Goal: Task Accomplishment & Management: Complete application form

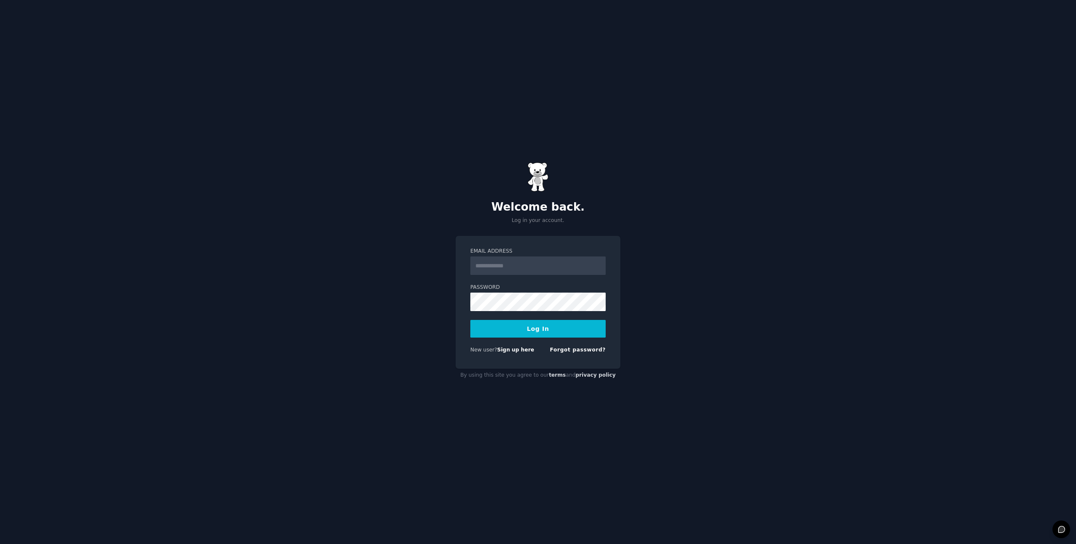
click at [517, 268] on input "Email Address" at bounding box center [537, 265] width 135 height 18
type input "**********"
click at [513, 350] on link "Sign up here" at bounding box center [515, 350] width 37 height 6
click at [491, 313] on form "Email Address Password Log In New user? Sign up here Forgot password?" at bounding box center [537, 302] width 135 height 109
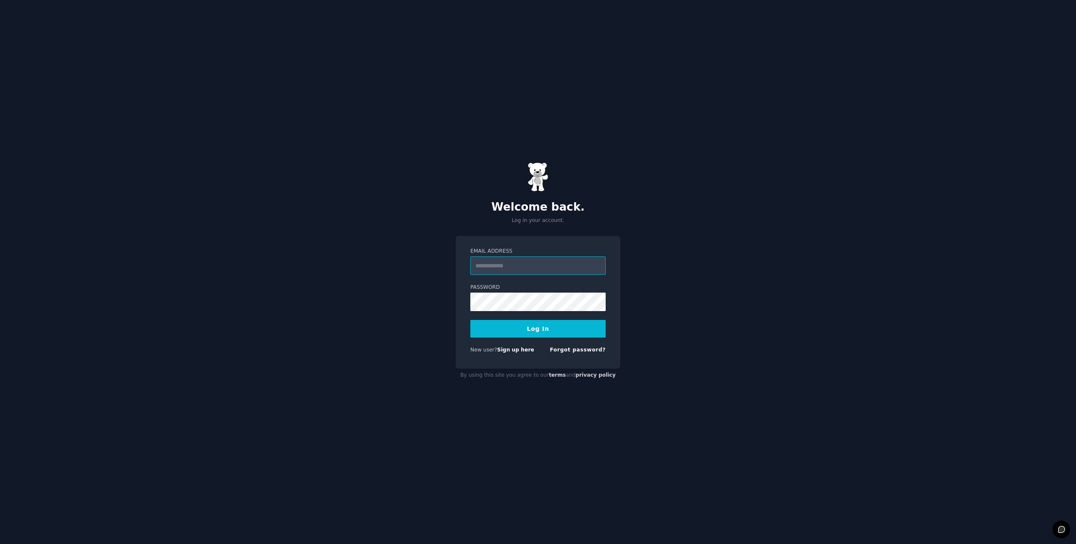
click at [498, 271] on input "Email Address" at bounding box center [537, 265] width 135 height 18
type input "**********"
click at [508, 331] on button "Log In" at bounding box center [537, 329] width 135 height 18
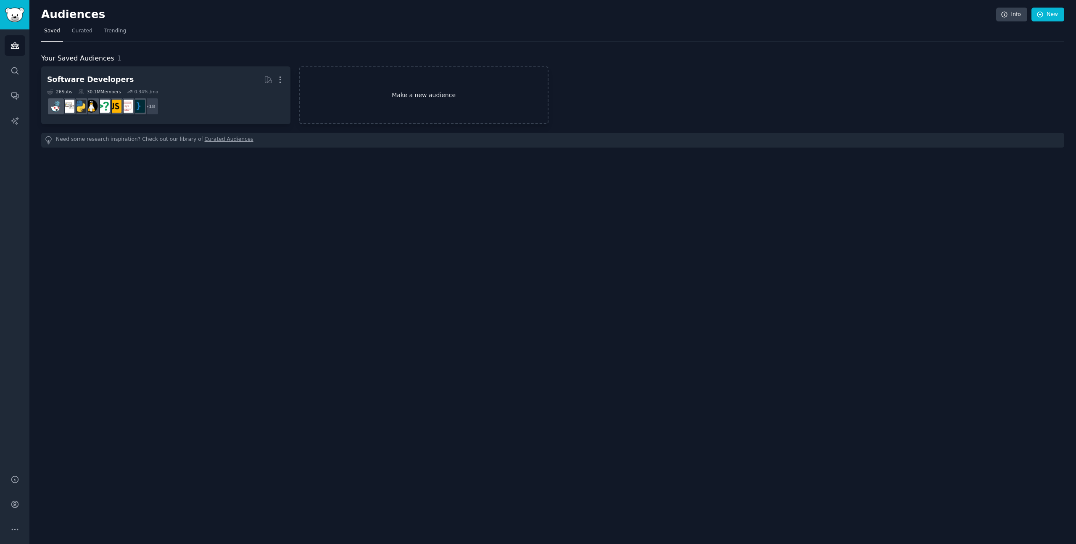
click at [351, 98] on link "Make a new audience" at bounding box center [423, 95] width 249 height 58
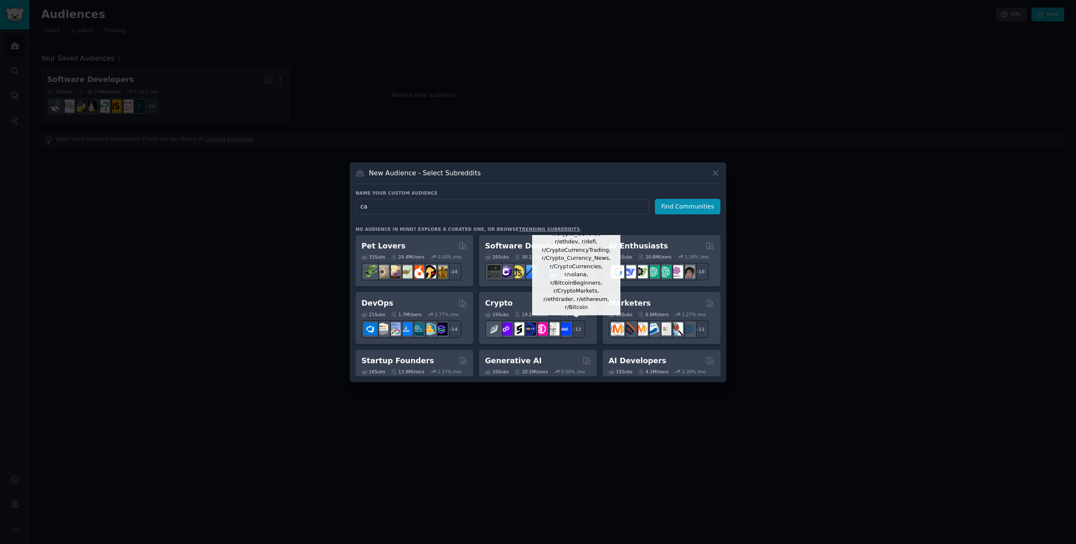
type input "c"
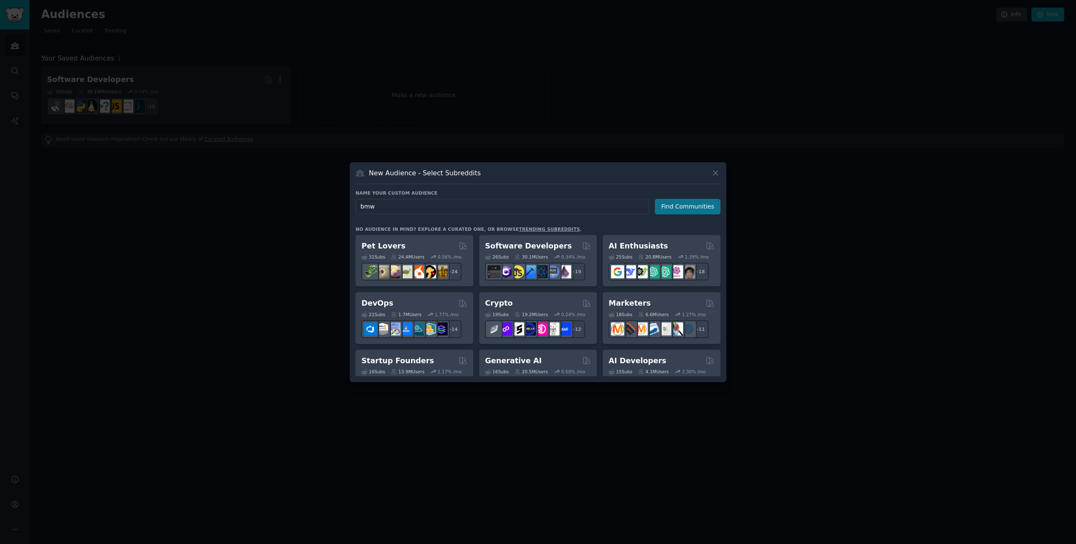
type input "bmw"
click at [678, 205] on button "Find Communities" at bounding box center [688, 207] width 66 height 16
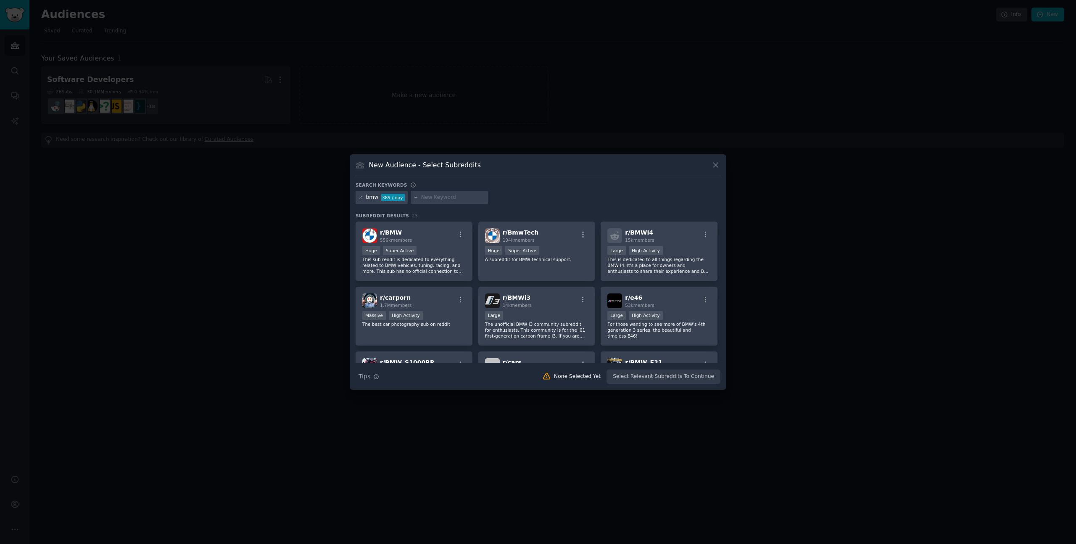
click at [361, 196] on icon at bounding box center [361, 197] width 5 height 5
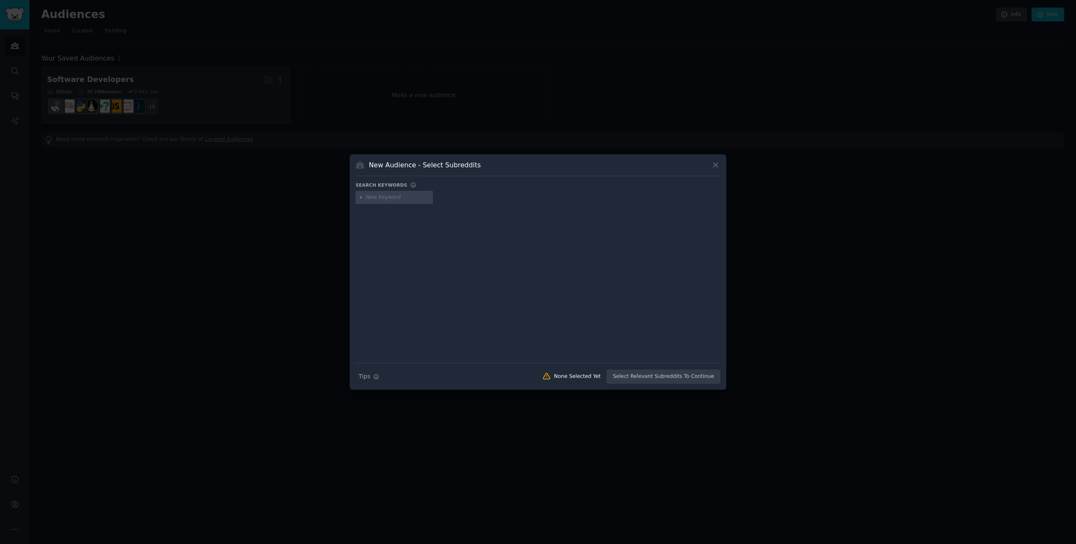
click at [398, 200] on input "text" at bounding box center [398, 198] width 64 height 8
type input "B"
type input "S"
type input "bmw"
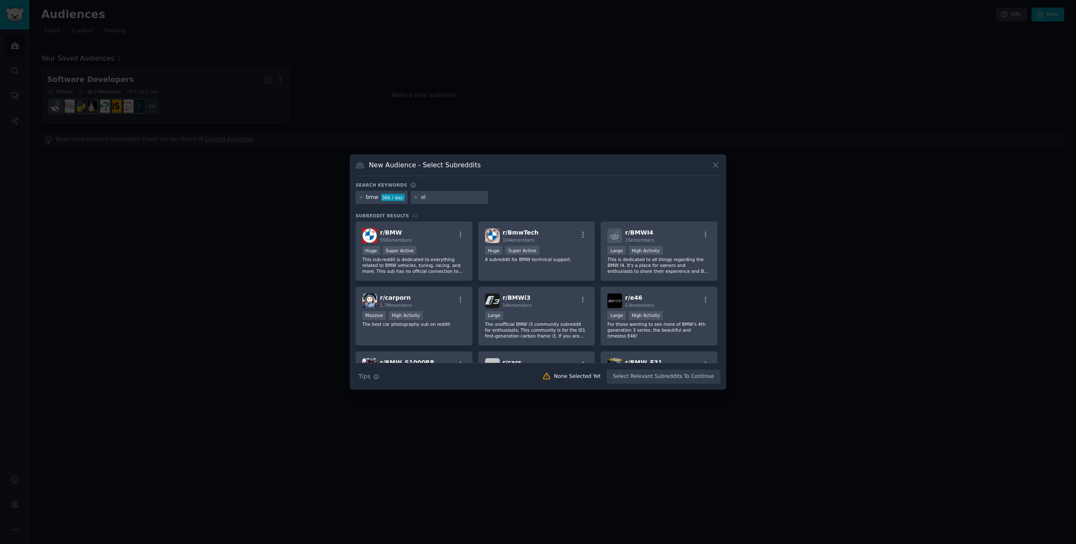
type input "old"
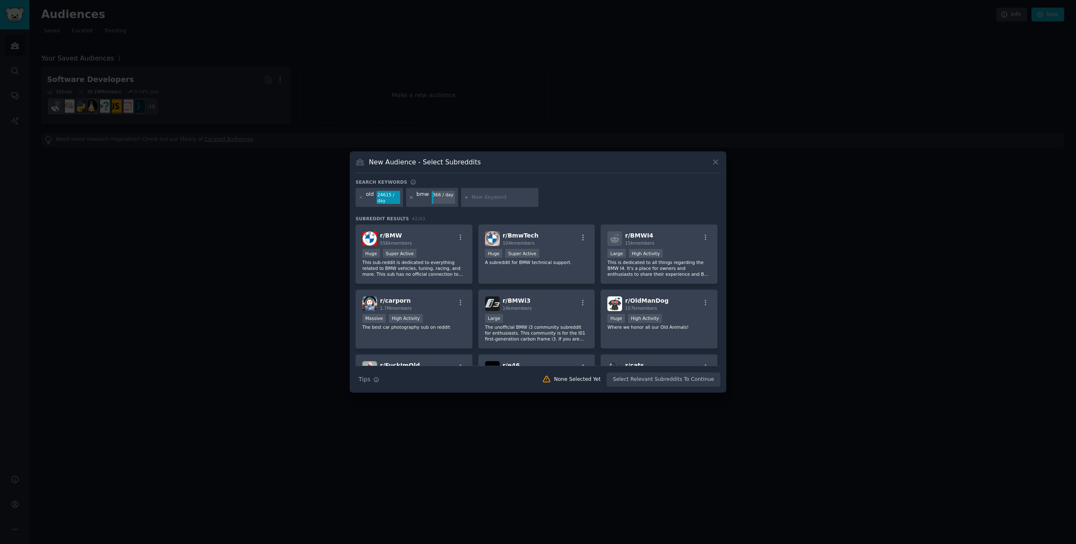
click at [411, 195] on icon at bounding box center [411, 197] width 5 height 5
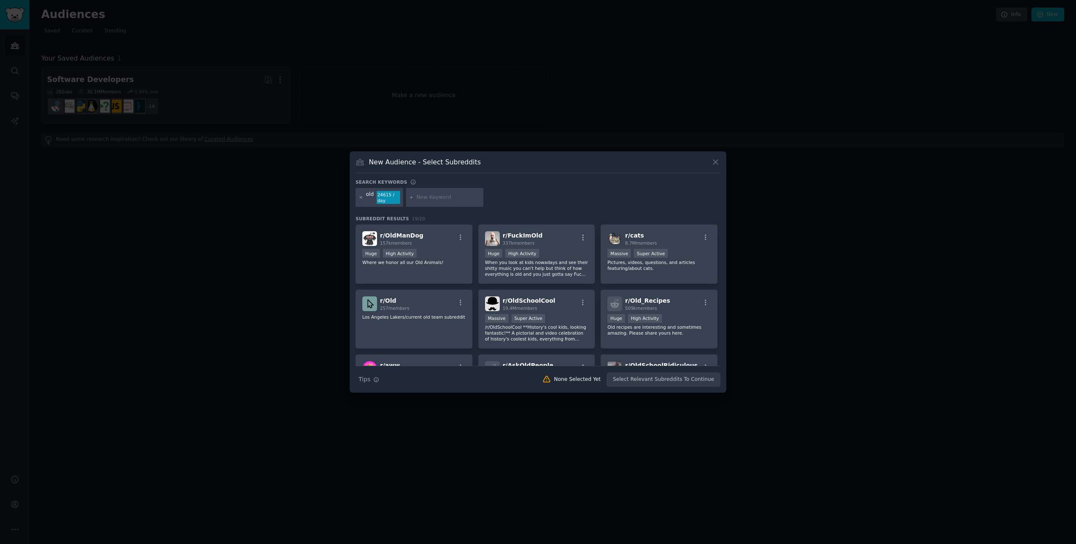
click at [360, 197] on icon at bounding box center [361, 197] width 2 height 2
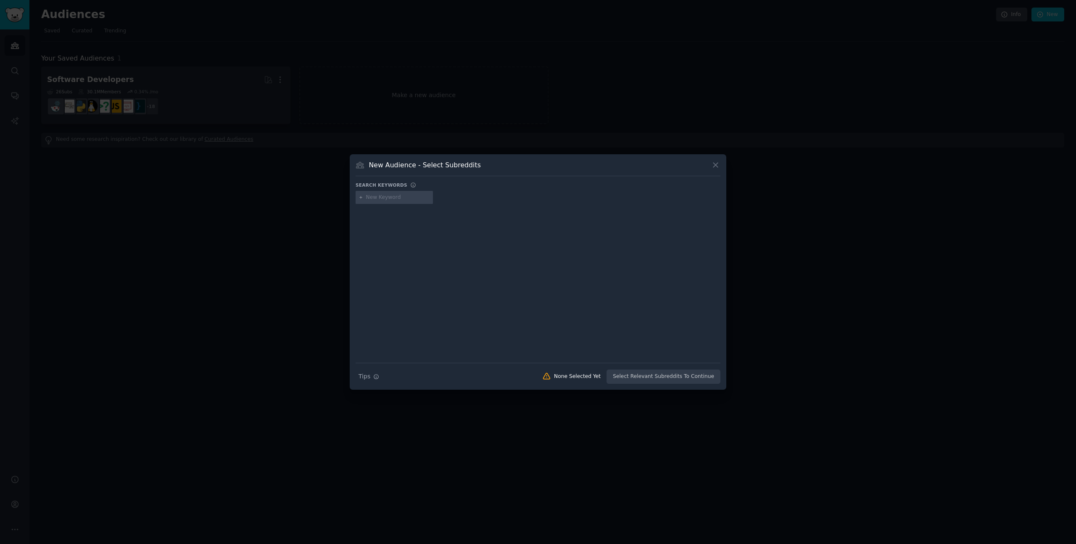
click at [375, 196] on input "text" at bounding box center [398, 198] width 64 height 8
type input "h"
type input "dogs"
type input "maltipu"
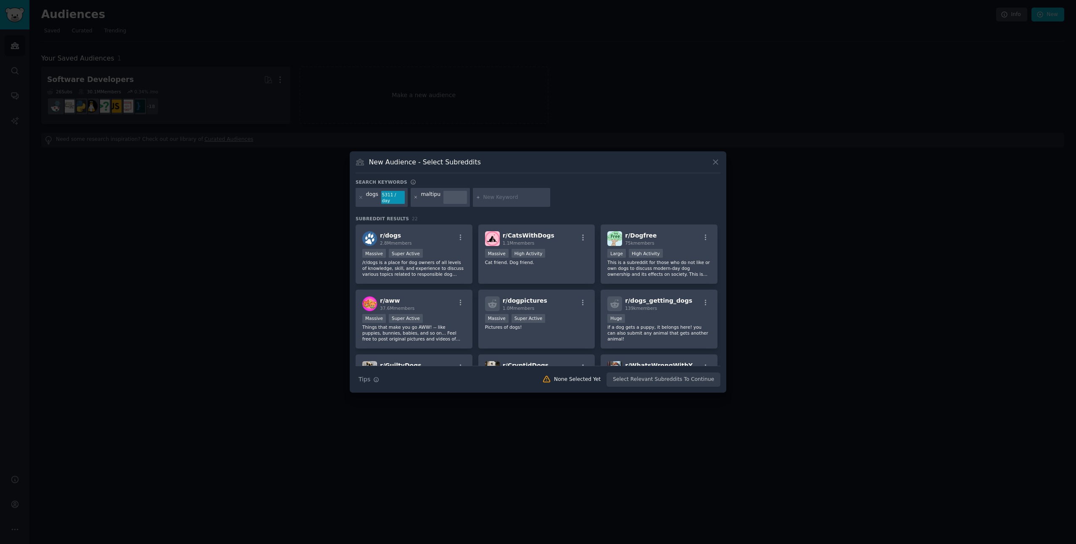
click at [416, 198] on icon at bounding box center [416, 197] width 2 height 2
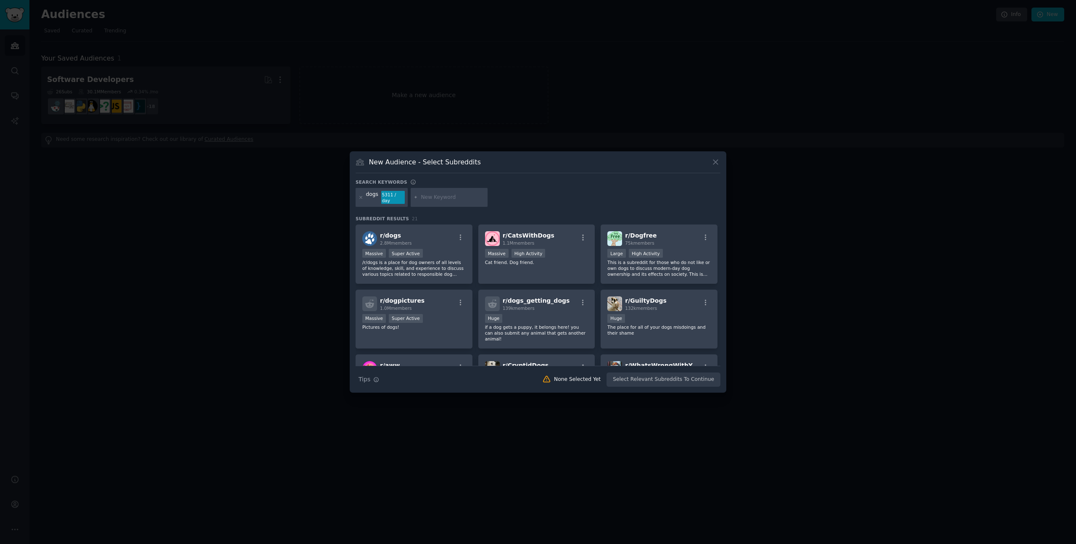
click at [427, 197] on input "text" at bounding box center [453, 198] width 64 height 8
type input "food"
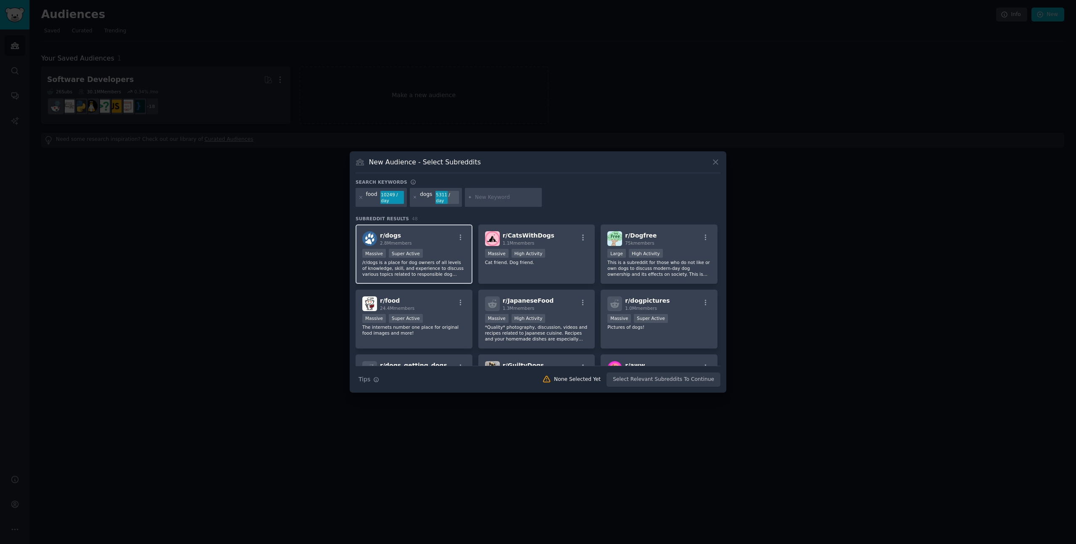
click at [445, 247] on div "r/ dogs 2.8M members Massive Super Active /r/dogs is a place for dog owners of …" at bounding box center [414, 253] width 117 height 59
click at [549, 263] on p "Cat friend. Dog friend." at bounding box center [536, 262] width 103 height 6
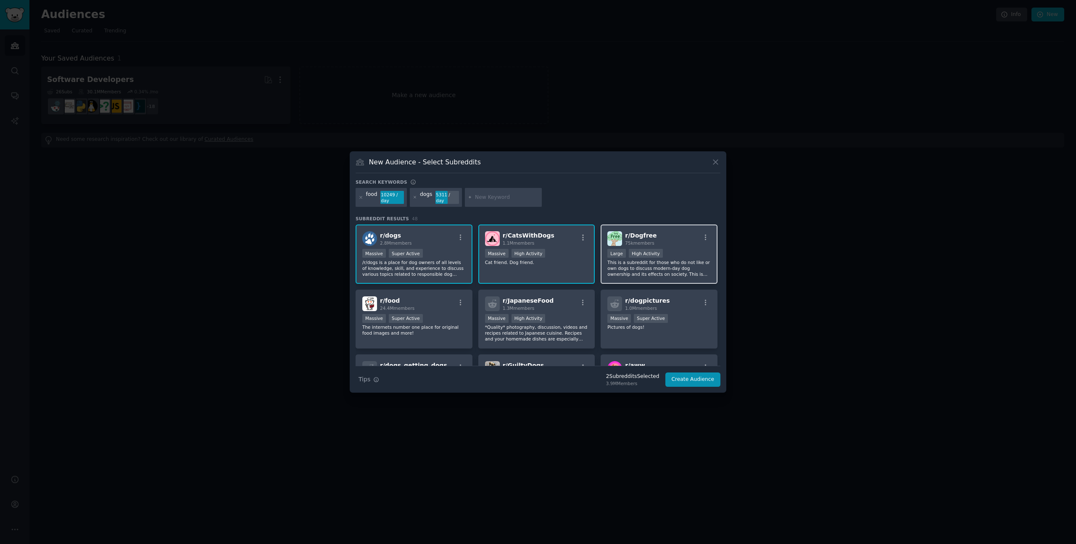
click at [649, 266] on p "This is a subreddit for those who do not like or own dogs to discuss modern-day…" at bounding box center [658, 268] width 103 height 18
click at [687, 377] on button "Create Audience" at bounding box center [692, 379] width 55 height 14
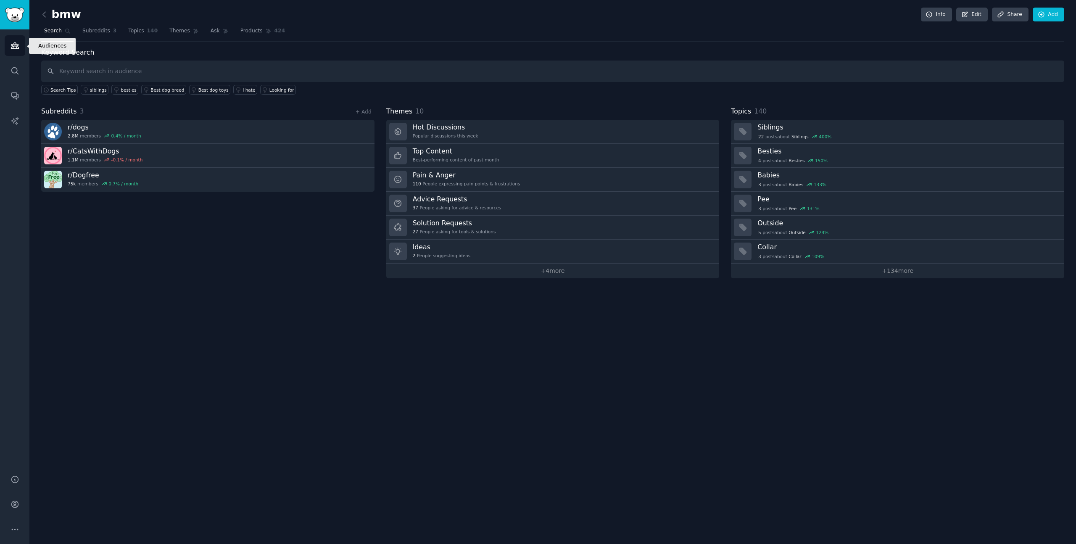
click at [20, 48] on link "Audiences" at bounding box center [15, 45] width 21 height 21
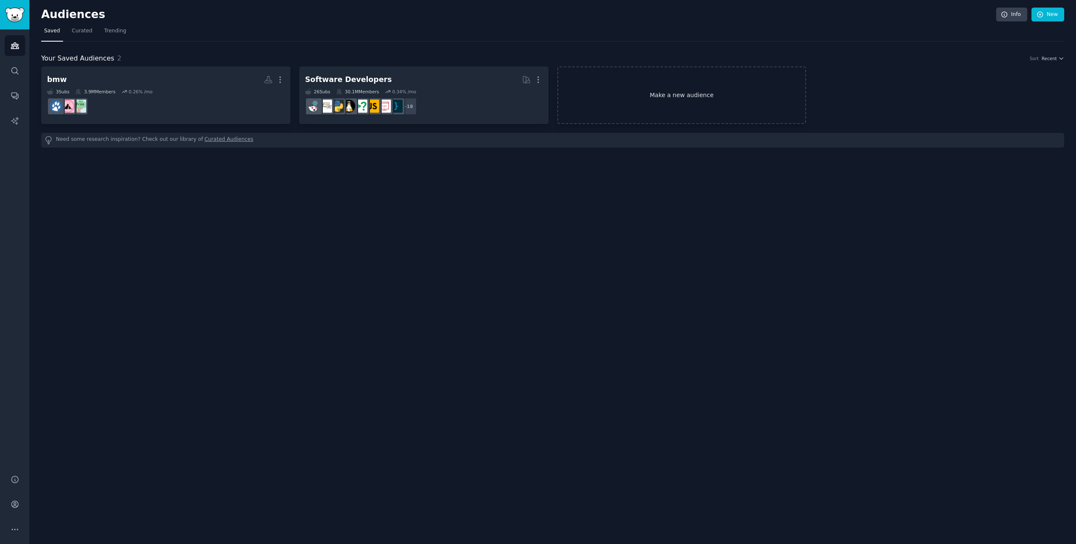
click at [624, 94] on link "Make a new audience" at bounding box center [681, 95] width 249 height 58
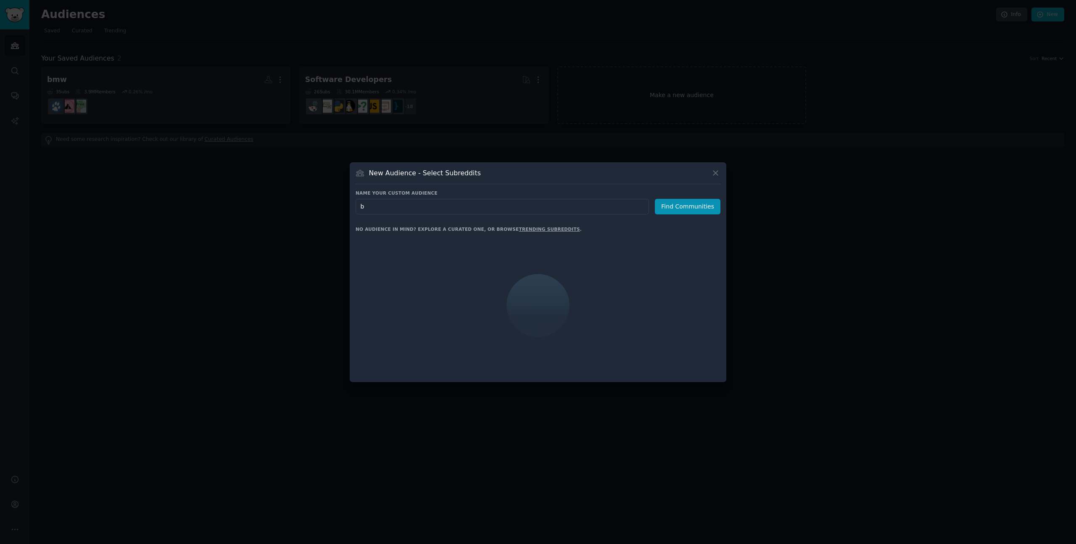
type input "bmw"
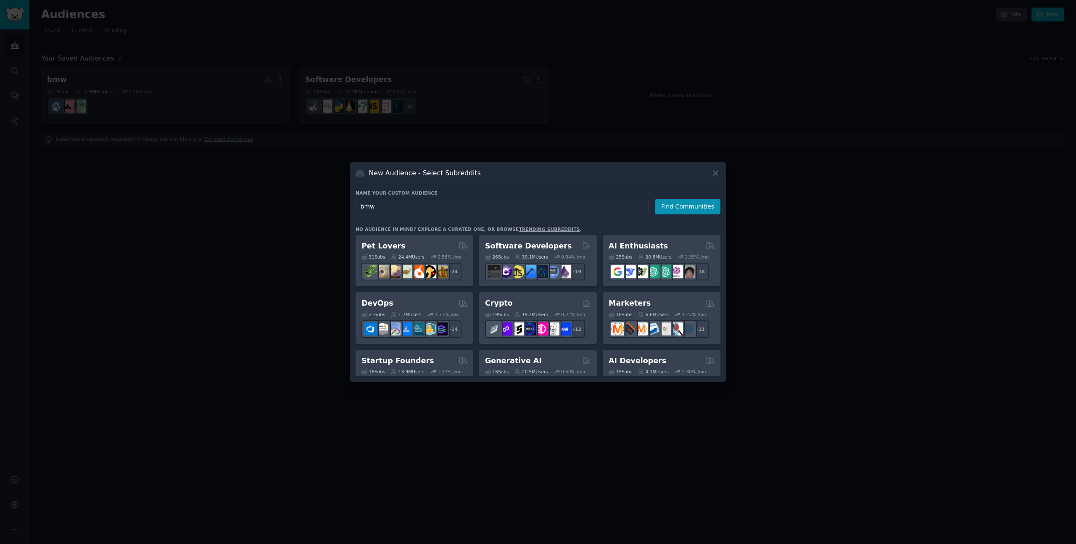
click button "Find Communities" at bounding box center [688, 207] width 66 height 16
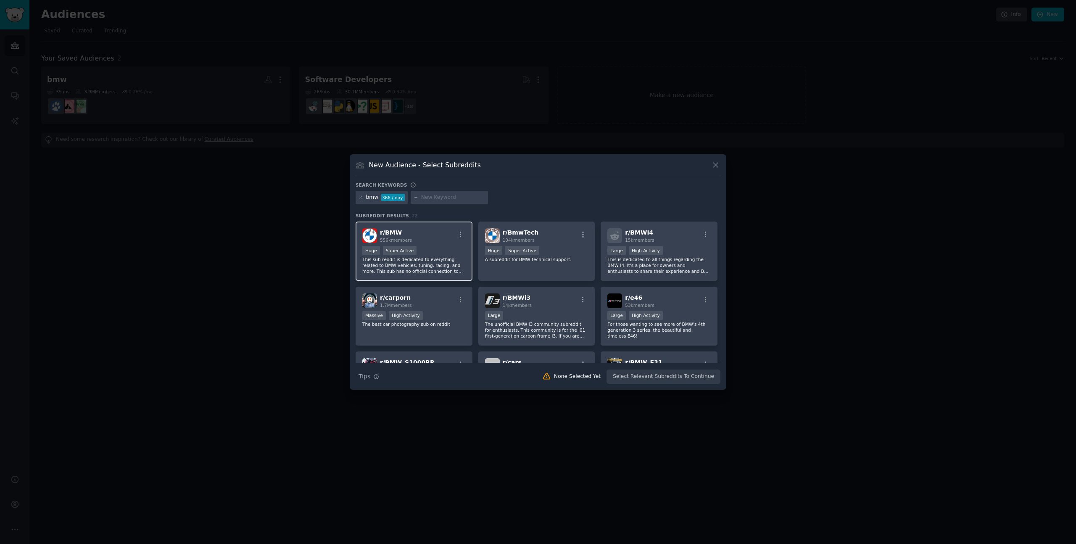
click at [455, 238] on div at bounding box center [460, 236] width 11 height 10
click at [578, 239] on div at bounding box center [583, 236] width 11 height 10
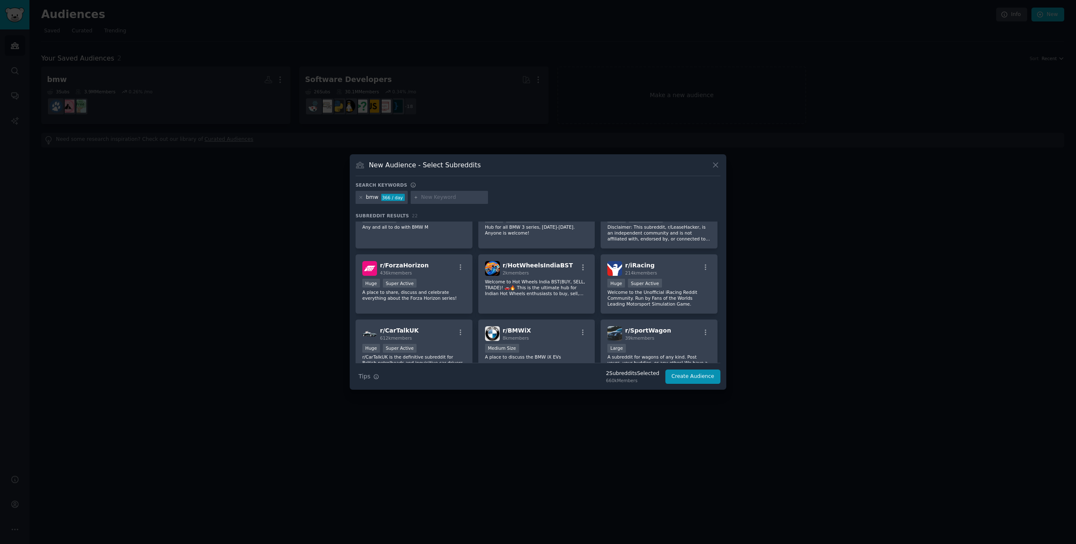
scroll to position [313, 0]
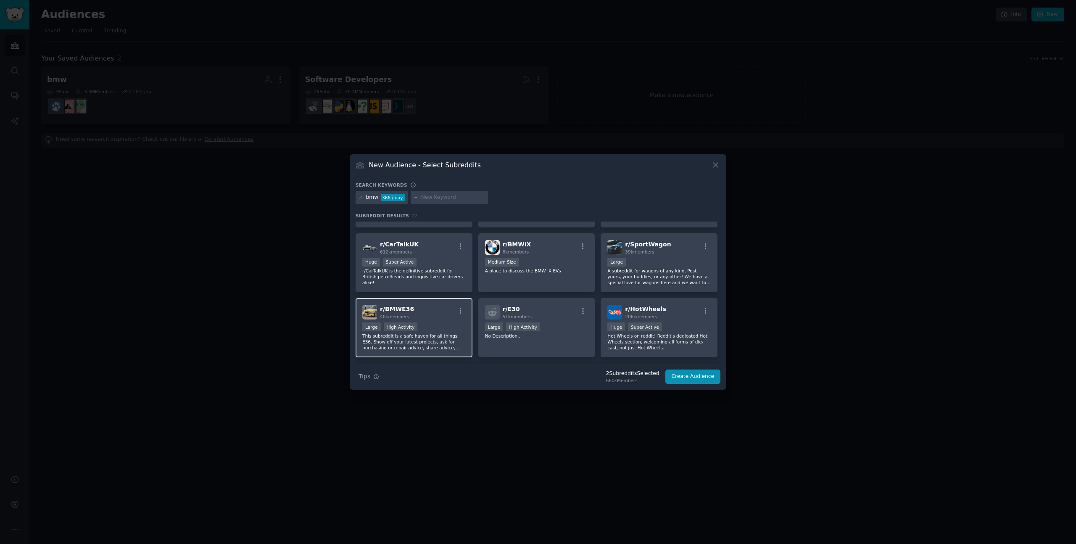
click at [425, 308] on div "r/ BMWE36 40k members" at bounding box center [413, 312] width 103 height 15
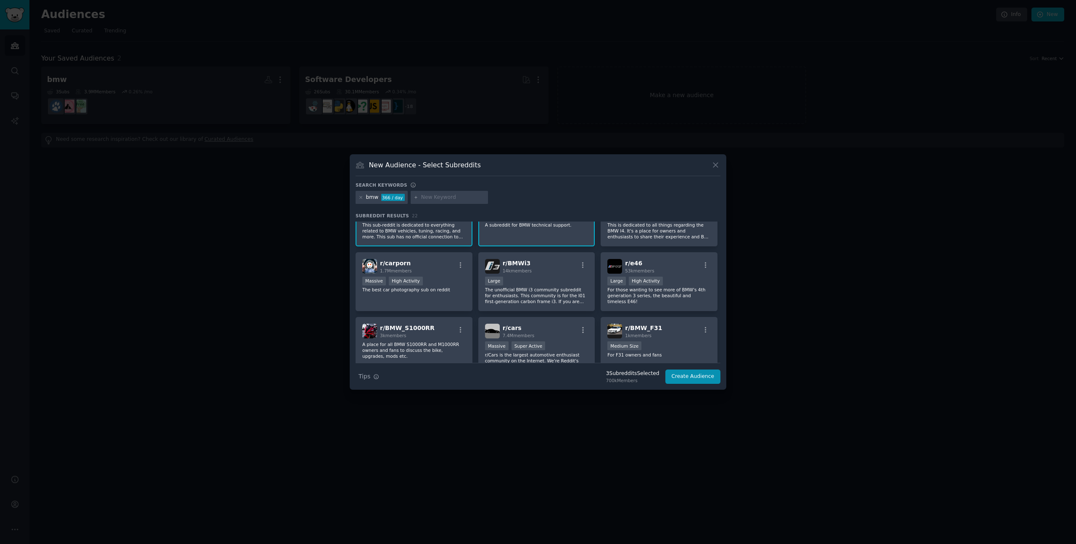
scroll to position [0, 0]
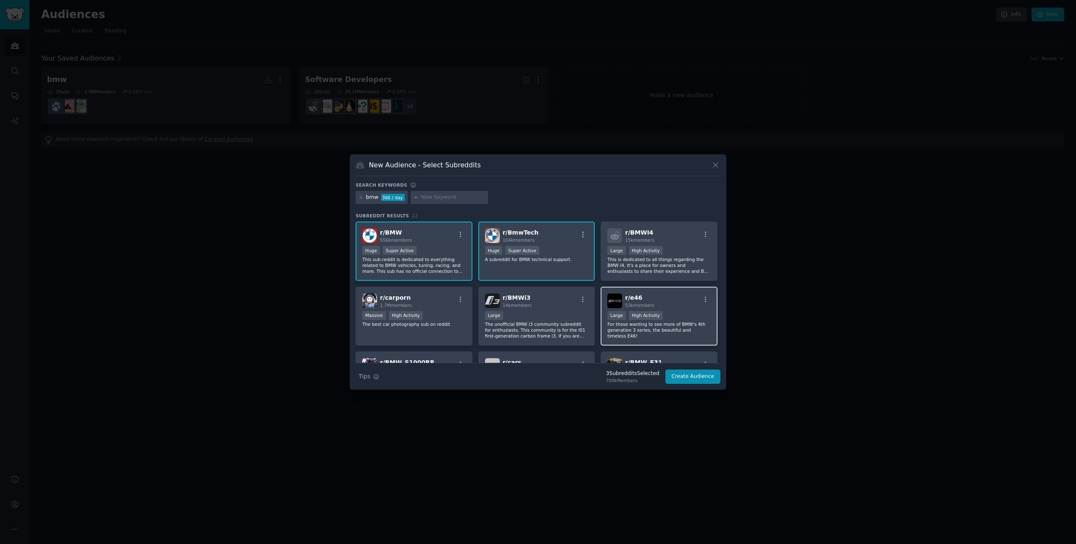
click at [670, 308] on div "r/ e46 53k members" at bounding box center [658, 300] width 103 height 15
click at [566, 308] on div "r/ BMWi3 14k members Large The unofficial BMW i3 community subreddit for enthus…" at bounding box center [536, 316] width 117 height 59
click at [444, 301] on div "r/ carporn 1.7M members" at bounding box center [413, 300] width 103 height 15
click at [678, 232] on div "r/ BMWI4 15k members" at bounding box center [658, 235] width 103 height 15
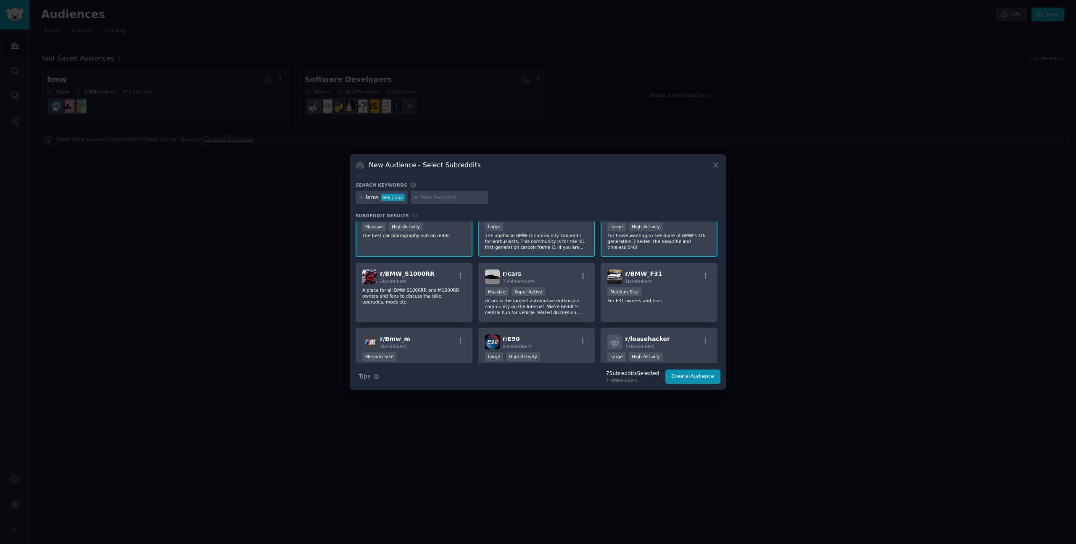
scroll to position [115, 0]
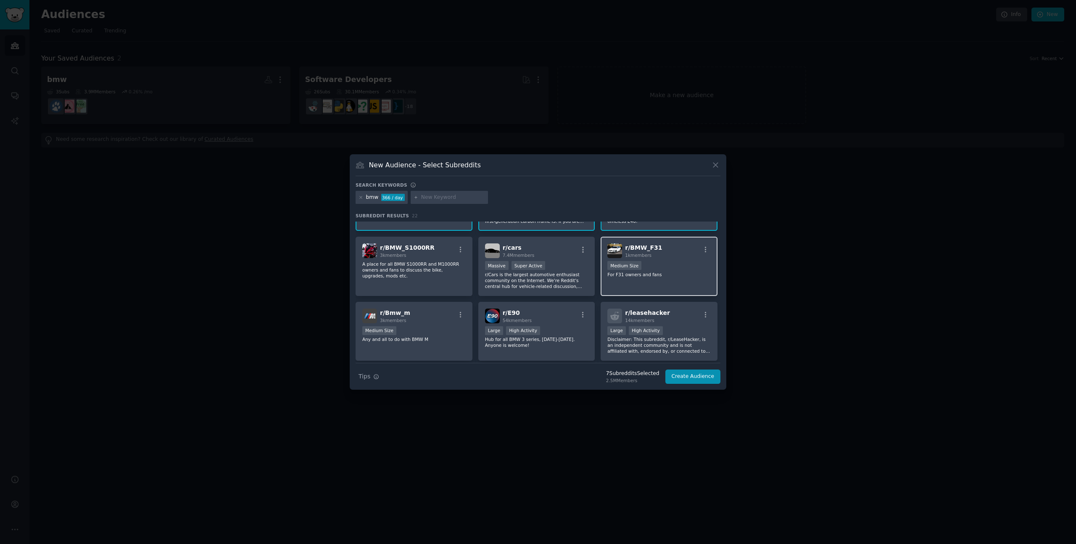
click at [681, 273] on p "For F31 owners and fans" at bounding box center [658, 275] width 103 height 6
click at [560, 248] on div "r/ cars 7.4M members" at bounding box center [536, 250] width 103 height 15
click at [443, 251] on div "r/ BMW_S1000RR 3k members" at bounding box center [413, 250] width 103 height 15
click at [450, 248] on div "r/ BMW_S1000RR 3k members" at bounding box center [413, 250] width 103 height 15
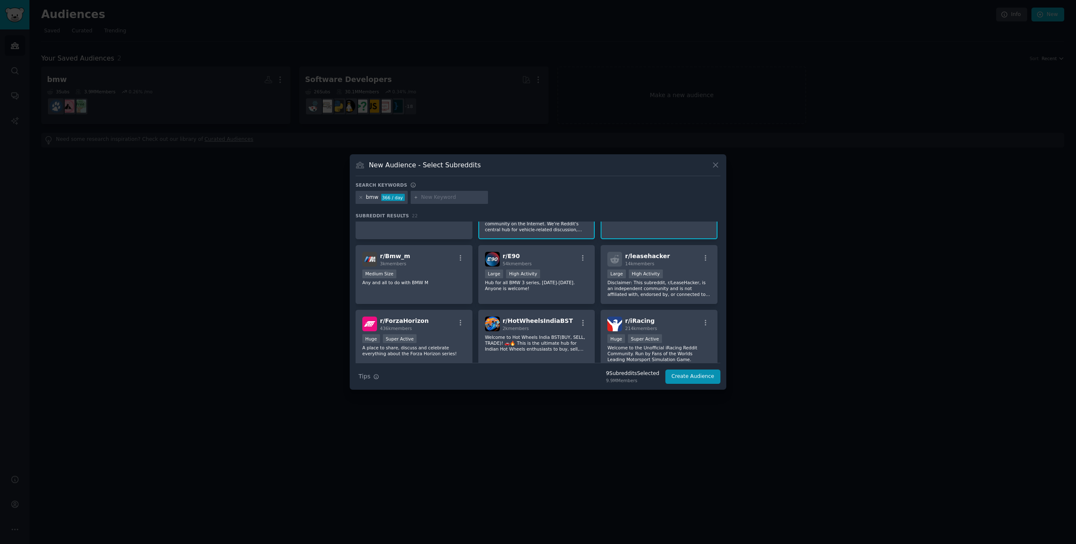
scroll to position [173, 0]
click at [547, 263] on div "r/ E90 54k members" at bounding box center [536, 257] width 103 height 15
click at [433, 273] on div "Medium Size" at bounding box center [413, 273] width 103 height 11
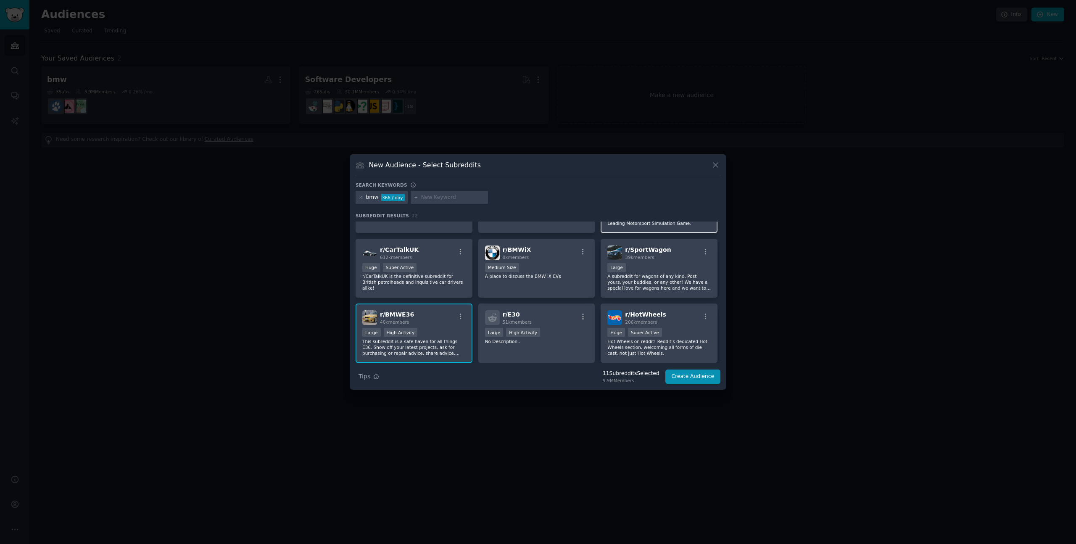
scroll to position [308, 0]
click at [701, 377] on button "Create Audience" at bounding box center [692, 376] width 55 height 14
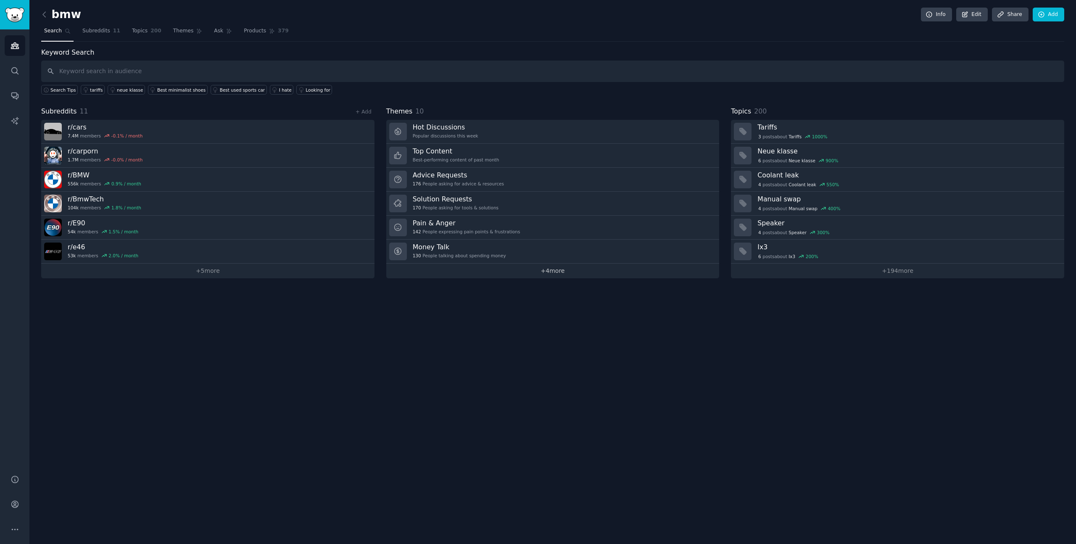
click at [555, 273] on link "+ 4 more" at bounding box center [552, 271] width 333 height 15
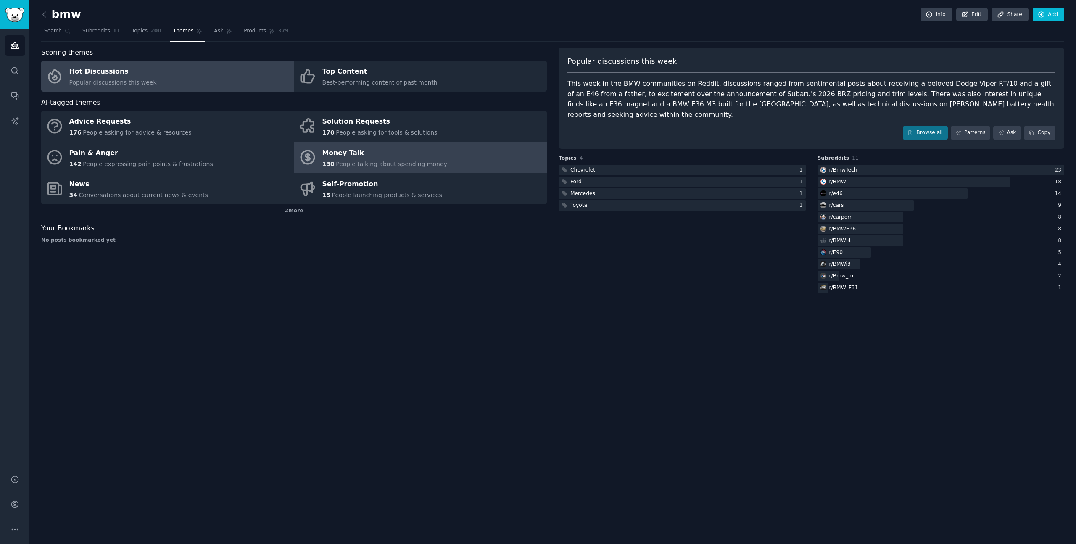
click at [393, 156] on div "Money Talk" at bounding box center [384, 152] width 125 height 13
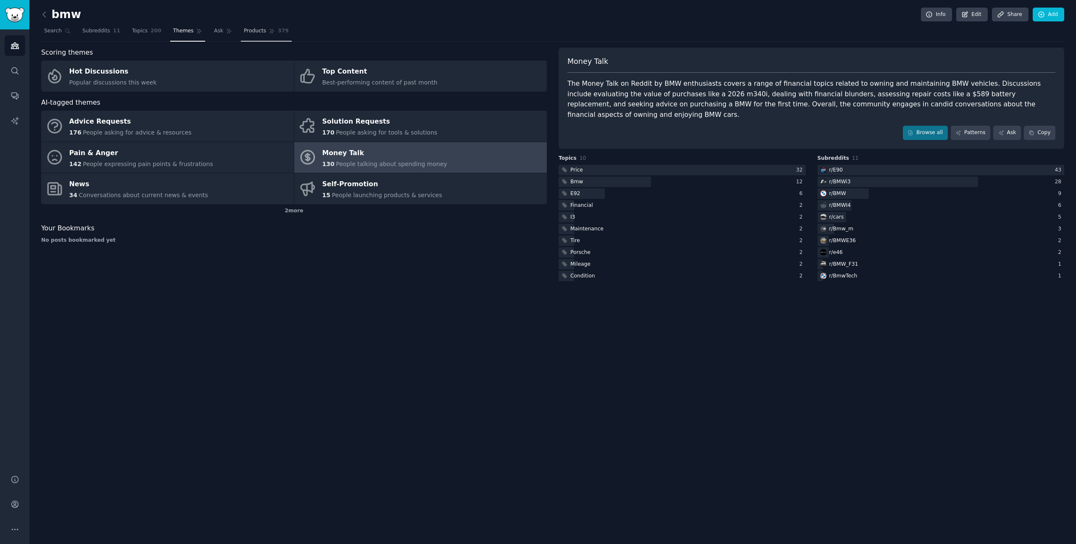
click at [254, 29] on span "Products" at bounding box center [255, 31] width 22 height 8
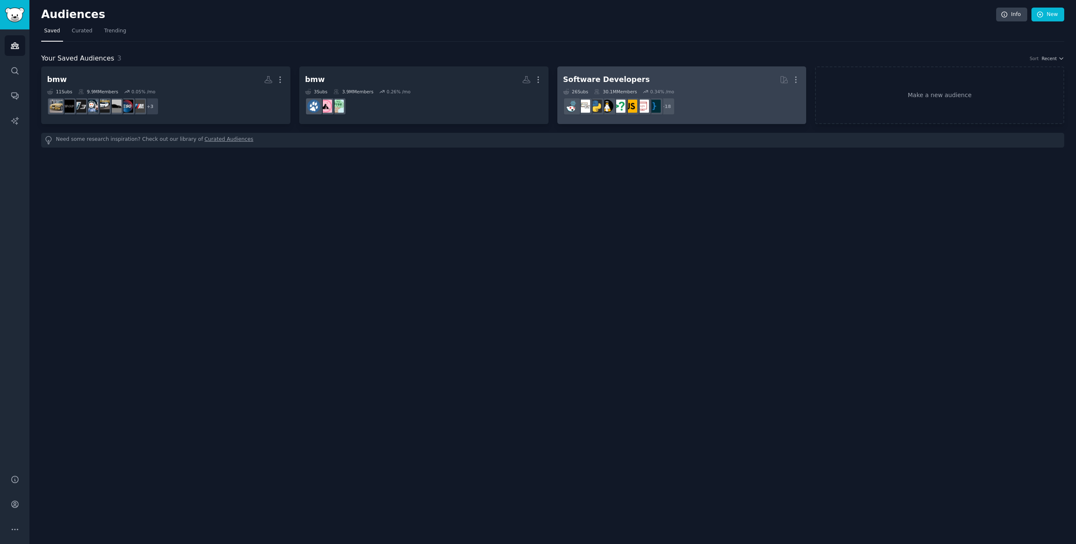
click at [701, 85] on h2 "Software Developers More" at bounding box center [681, 79] width 237 height 15
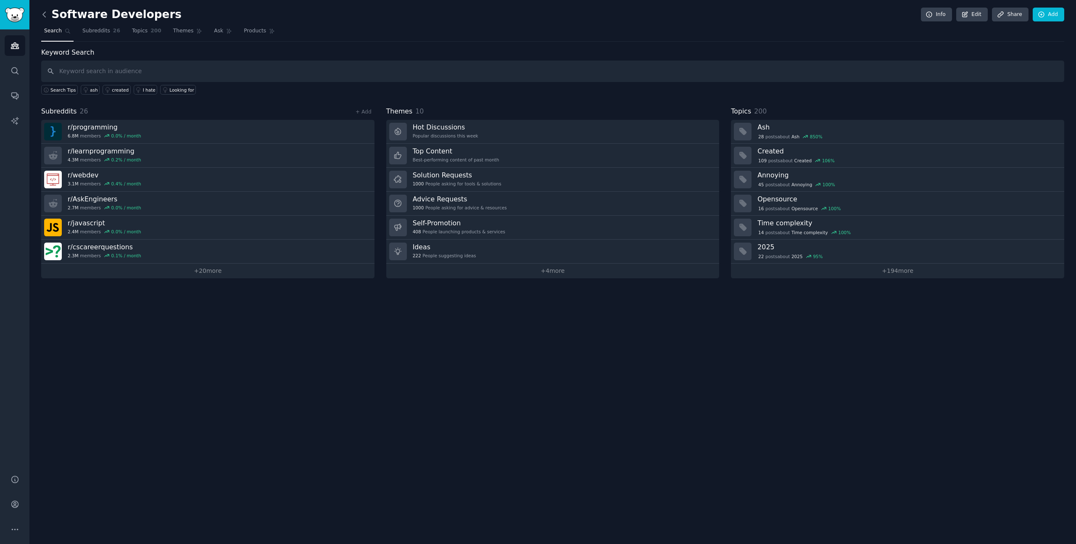
click at [45, 15] on icon at bounding box center [44, 14] width 9 height 9
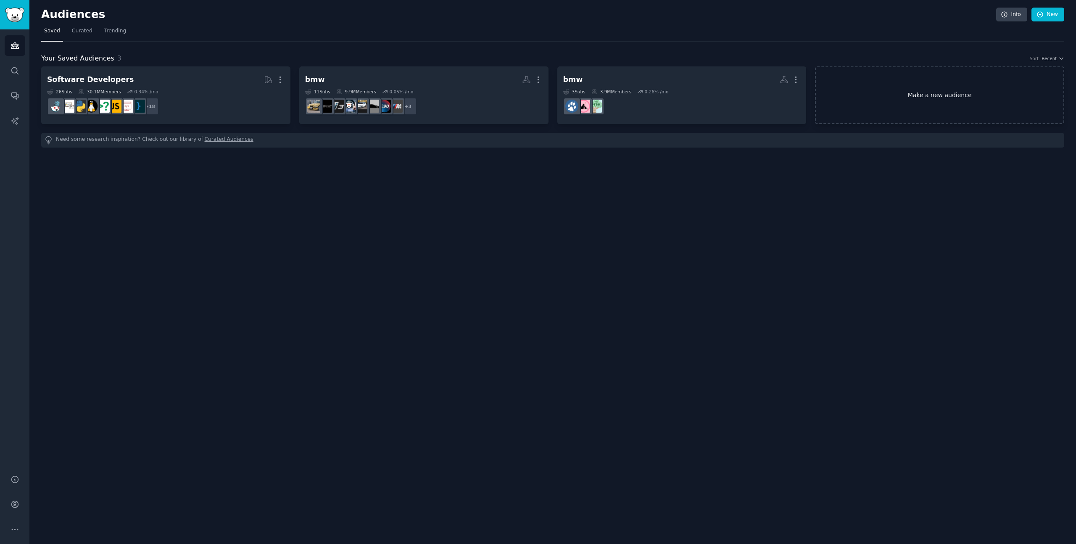
click at [918, 120] on link "Make a new audience" at bounding box center [939, 95] width 249 height 58
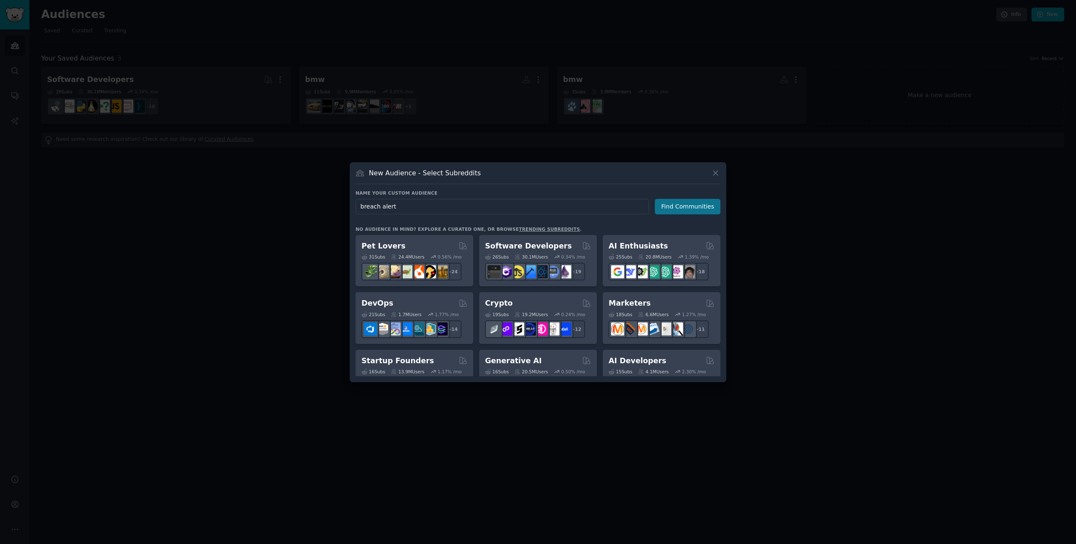
type input "breach alert"
click at [665, 214] on button "Find Communities" at bounding box center [688, 207] width 66 height 16
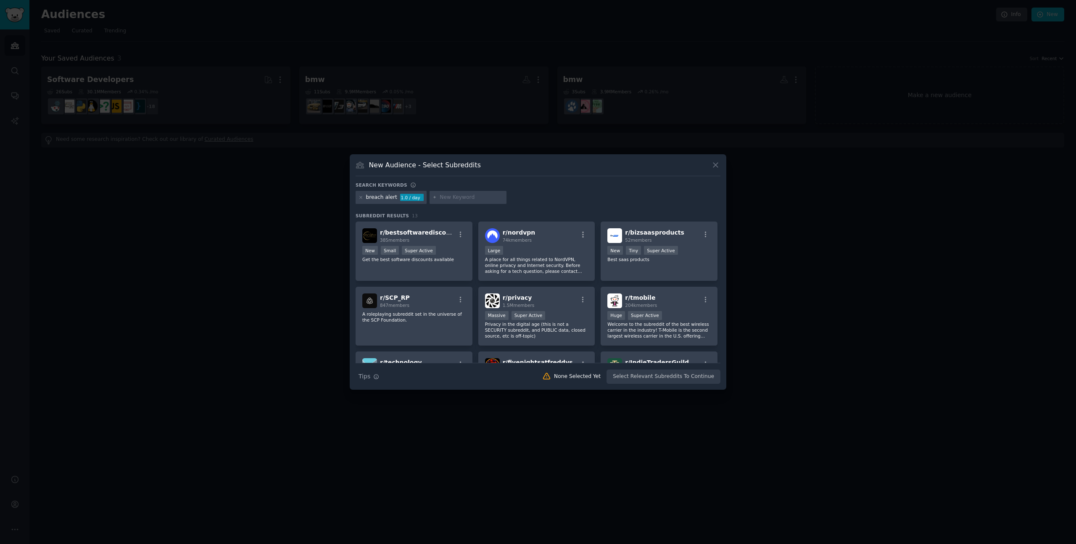
click at [461, 194] on input "text" at bounding box center [472, 198] width 64 height 8
type input "veepn"
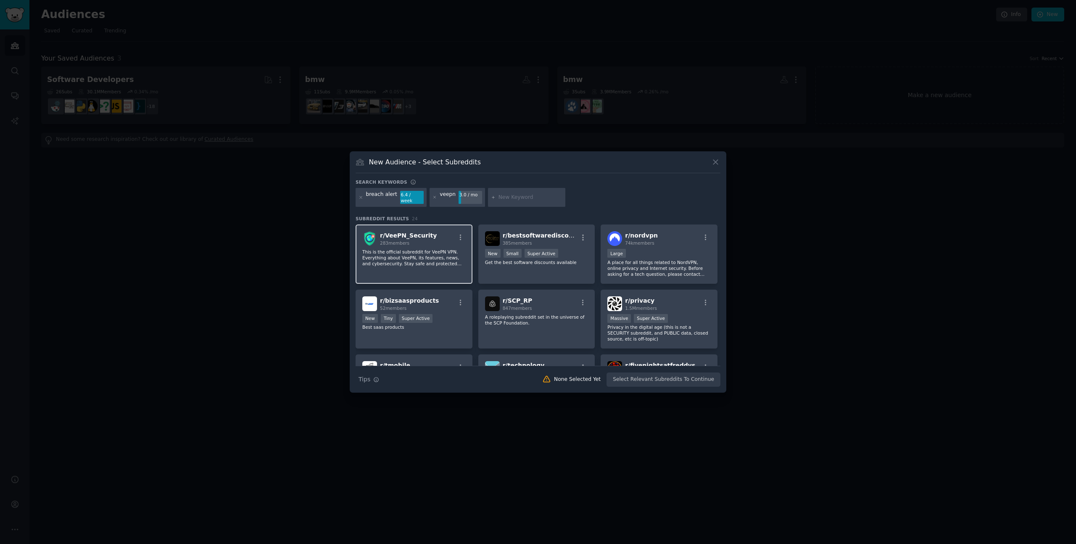
click at [400, 258] on p "This is the official subreddit for VeePN VPN. Everything about VeePN, its featu…" at bounding box center [413, 258] width 103 height 18
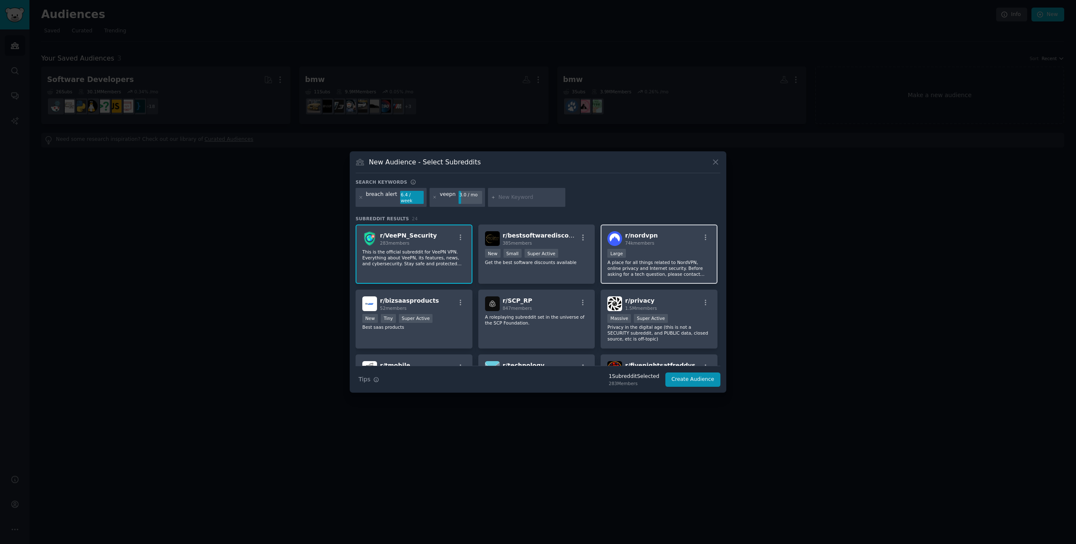
click at [653, 250] on div "10,000 - 100,000 members Large" at bounding box center [658, 254] width 103 height 11
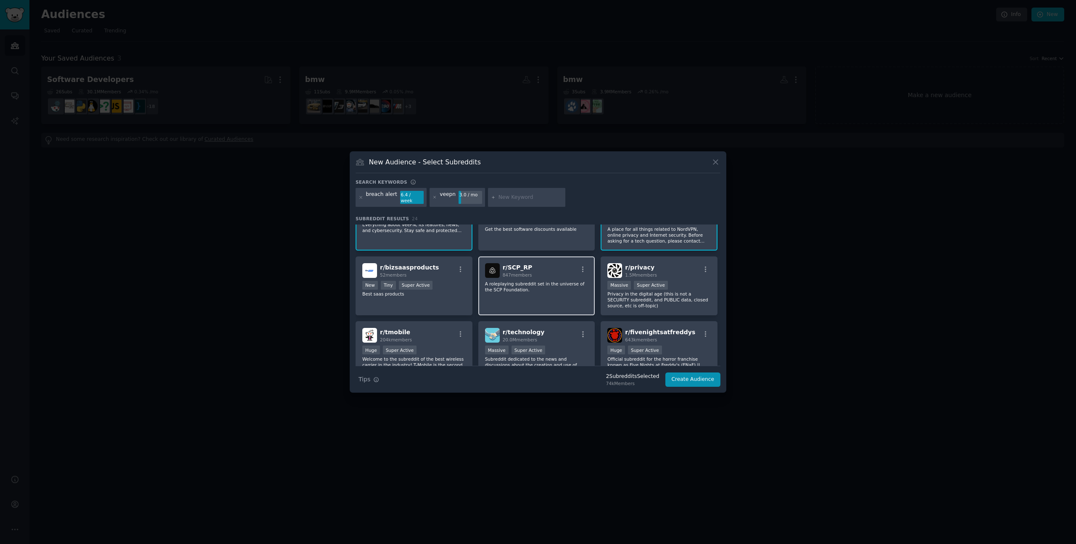
scroll to position [43, 0]
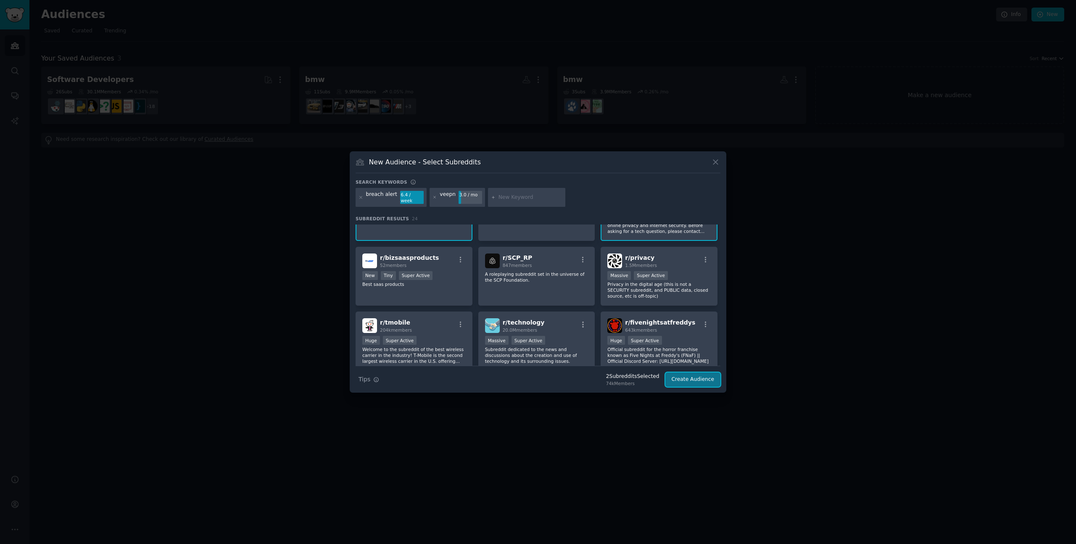
click at [710, 380] on button "Create Audience" at bounding box center [692, 379] width 55 height 14
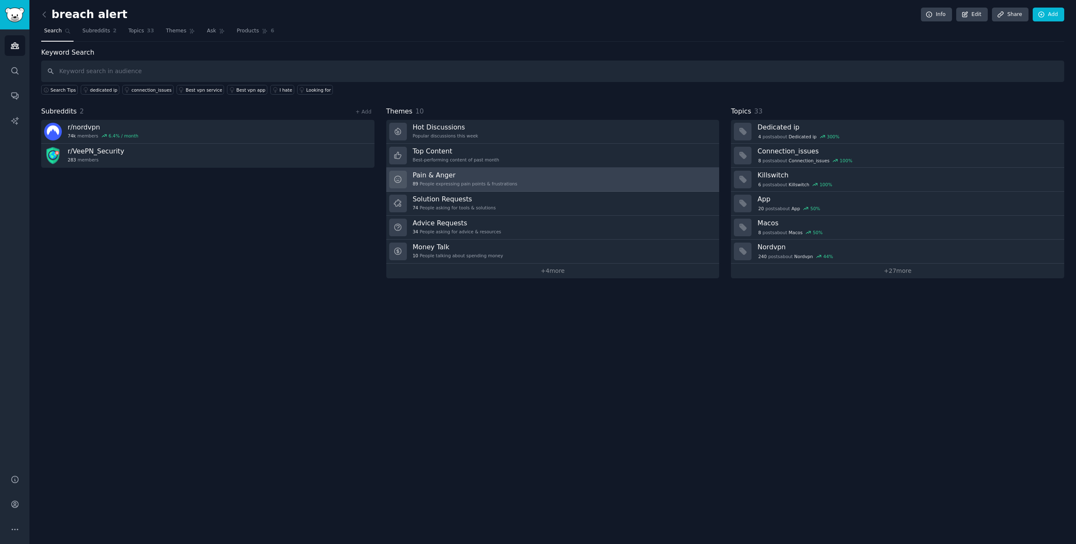
click at [508, 182] on div "89 People expressing pain points & frustrations" at bounding box center [465, 184] width 105 height 6
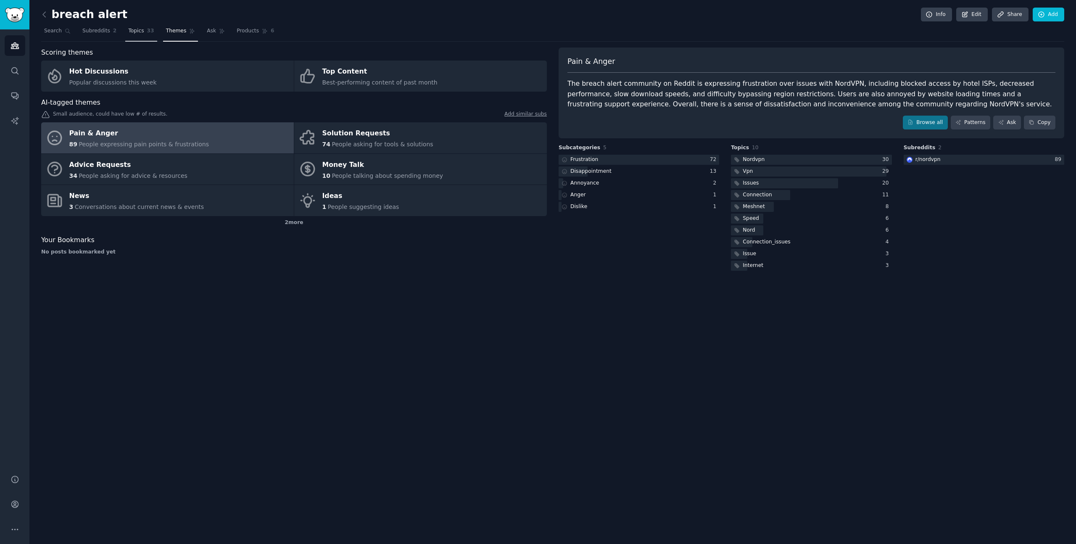
click at [136, 29] on span "Topics" at bounding box center [136, 31] width 16 height 8
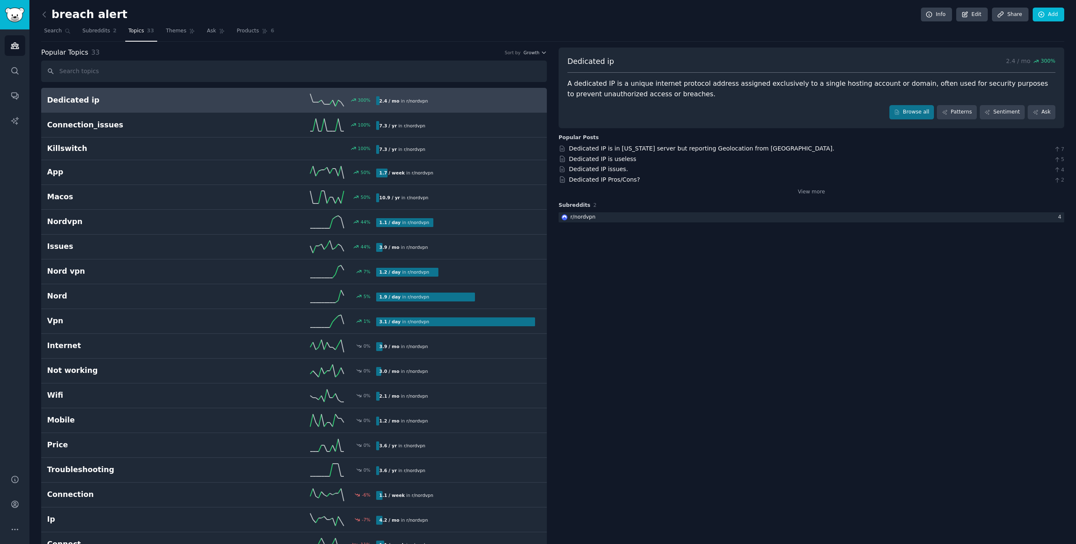
click at [52, 13] on h2 "breach alert" at bounding box center [84, 14] width 86 height 13
click at [40, 14] on div "breach alert Info Edit Share Add Search Subreddits 2 Topics 33 Themes Ask Produ…" at bounding box center [552, 458] width 1047 height 916
click at [42, 14] on icon at bounding box center [44, 14] width 9 height 9
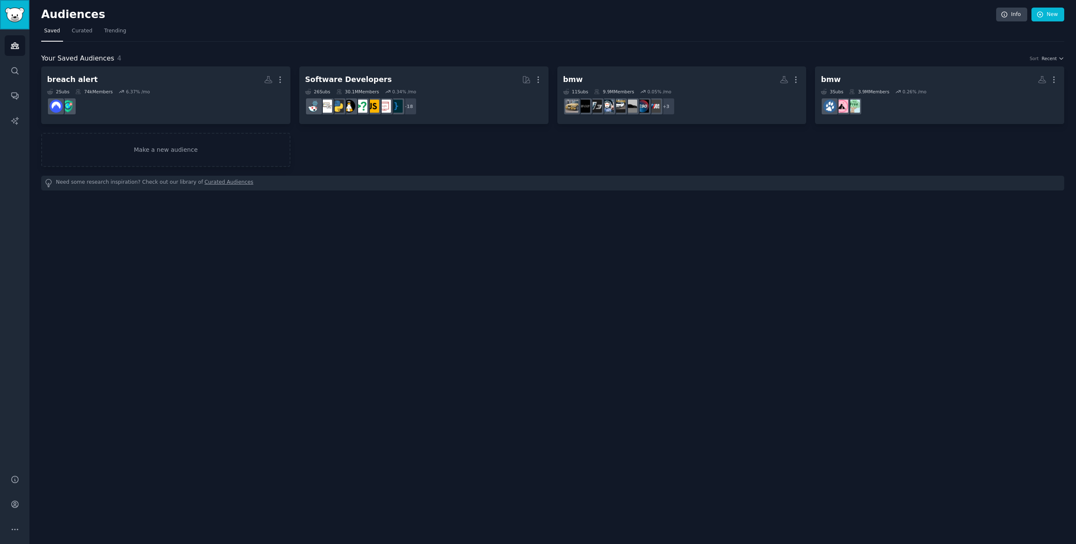
click at [13, 19] on img "Sidebar" at bounding box center [14, 15] width 19 height 15
click at [13, 44] on icon "Sidebar" at bounding box center [15, 46] width 8 height 6
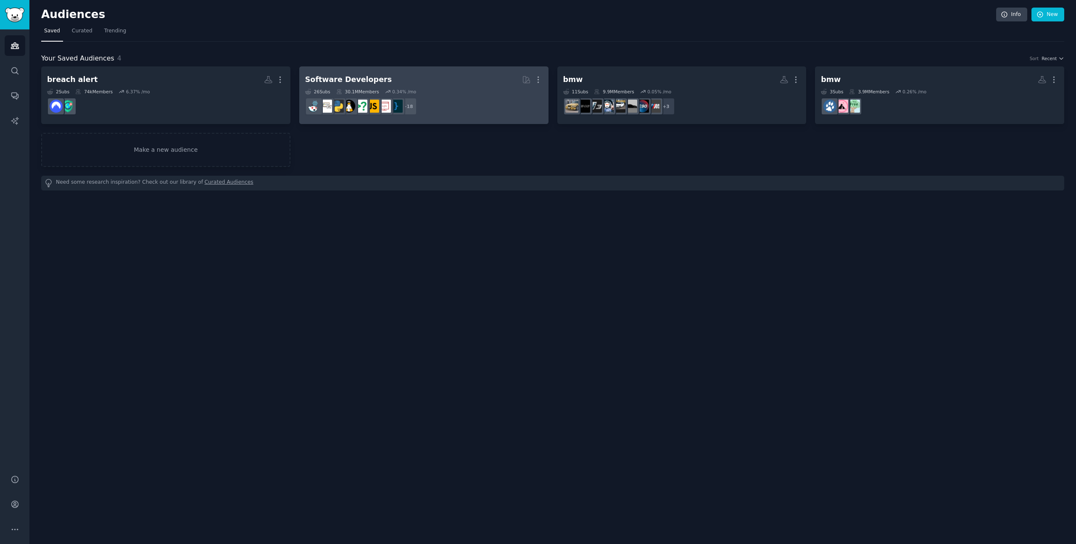
click at [447, 98] on dd "r/webdev + 18" at bounding box center [423, 107] width 237 height 24
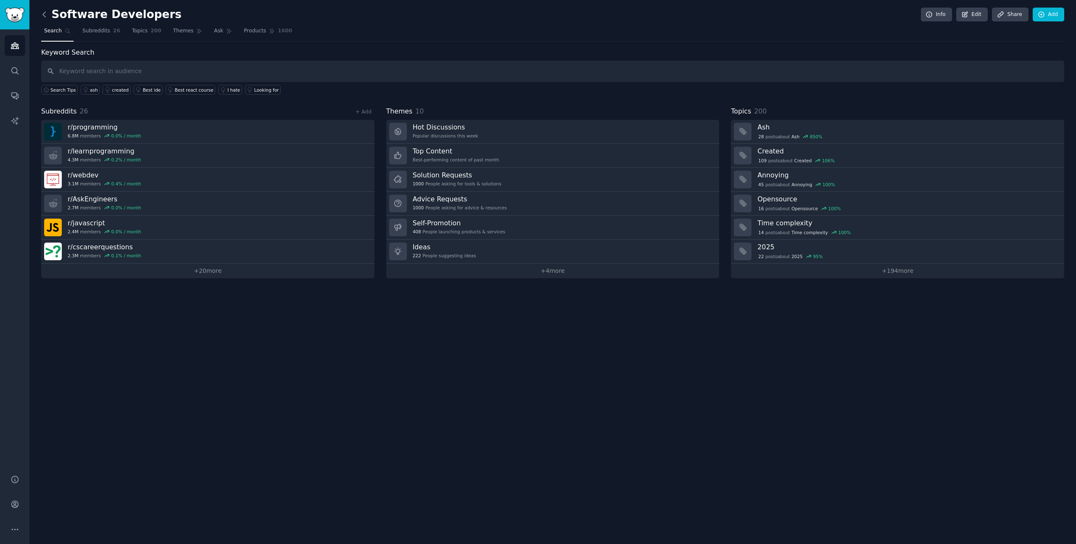
click at [44, 15] on icon at bounding box center [44, 14] width 9 height 9
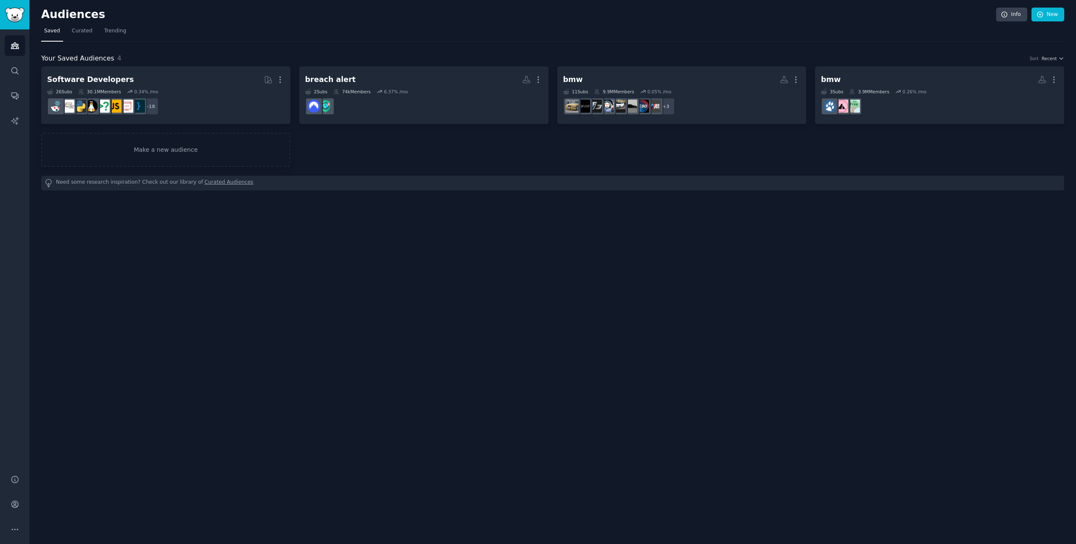
click at [214, 181] on link "Curated Audiences" at bounding box center [229, 183] width 49 height 9
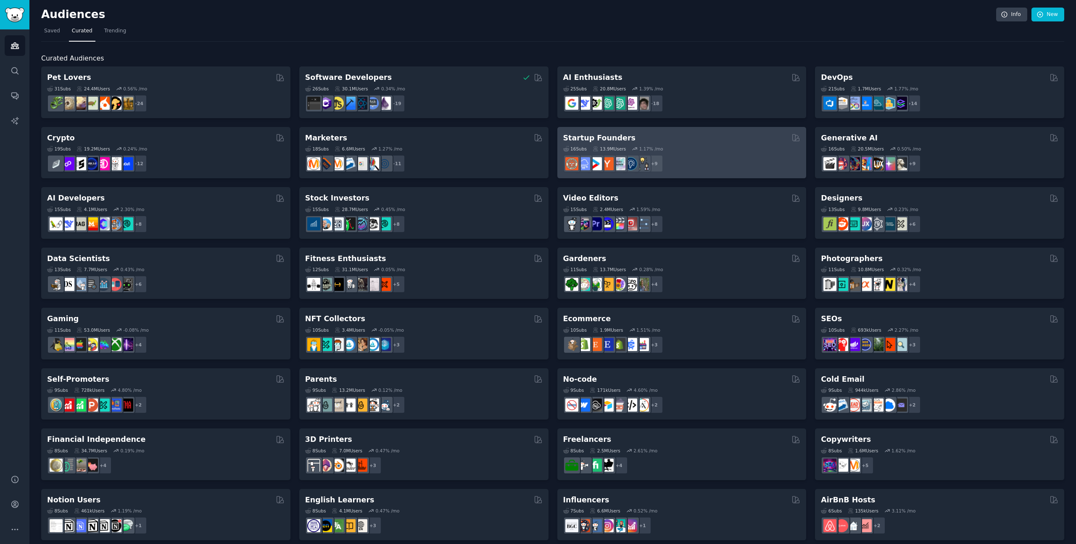
click at [663, 137] on div "Startup Founders" at bounding box center [681, 138] width 237 height 11
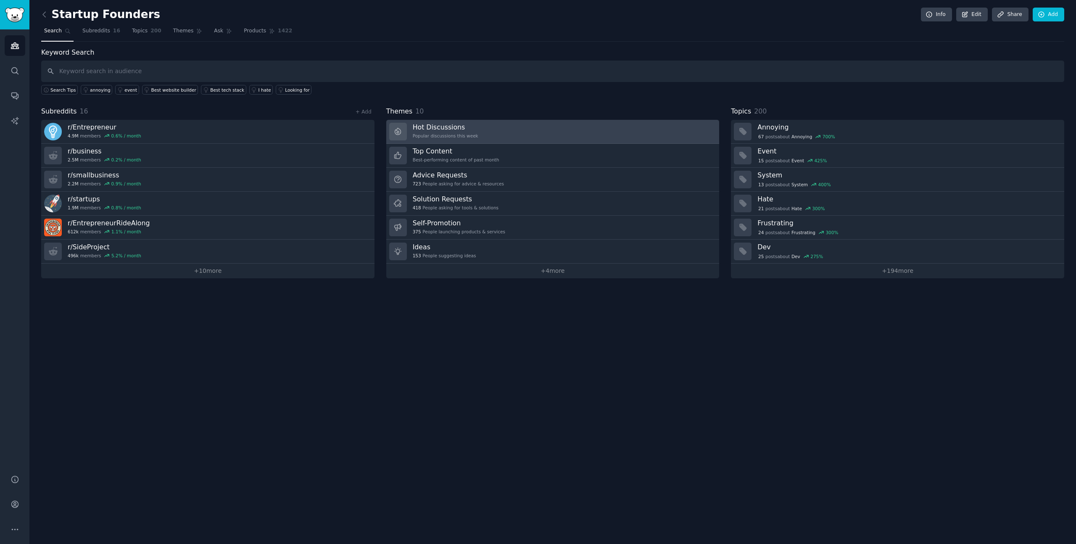
click at [494, 129] on link "Hot Discussions Popular discussions this week" at bounding box center [552, 132] width 333 height 24
